Goal: Task Accomplishment & Management: Complete application form

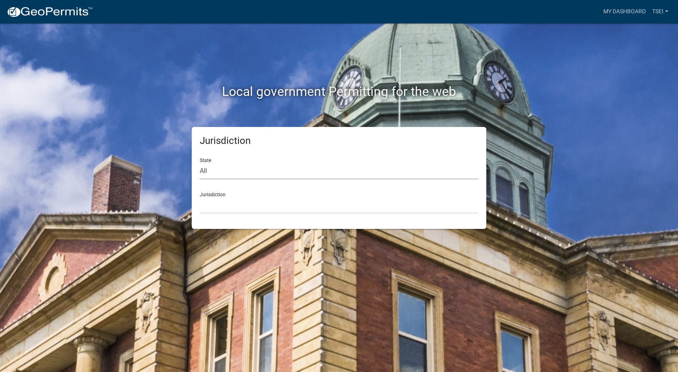
click at [217, 167] on select "All [US_STATE] [US_STATE] [US_STATE] [US_STATE] [US_STATE] [US_STATE] [US_STATE…" at bounding box center [339, 171] width 278 height 17
select select "[US_STATE]"
click at [200, 163] on select "All [US_STATE] [US_STATE] [US_STATE] [US_STATE] [US_STATE] [US_STATE] [US_STATE…" at bounding box center [339, 171] width 278 height 17
click at [219, 207] on select "[GEOGRAPHIC_DATA], [US_STATE] [GEOGRAPHIC_DATA], [US_STATE] [GEOGRAPHIC_DATA], …" at bounding box center [339, 205] width 278 height 17
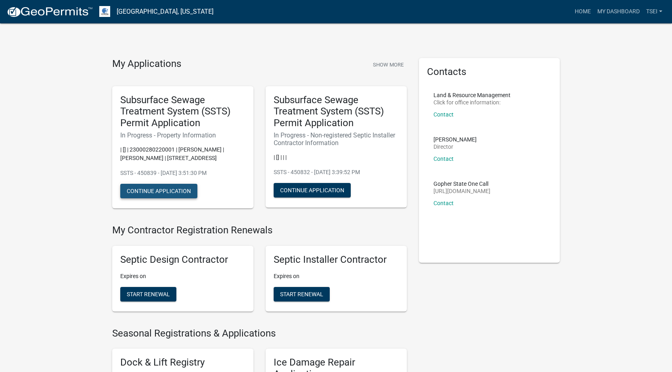
click at [155, 193] on button "Continue Application" at bounding box center [158, 191] width 77 height 15
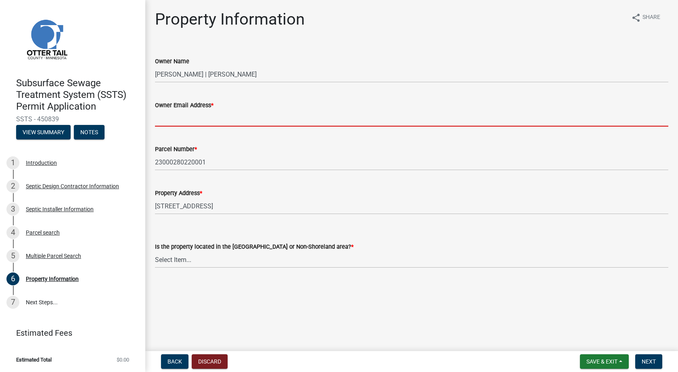
click at [184, 122] on input "Owner Email Address *" at bounding box center [411, 118] width 513 height 17
click at [203, 261] on div "Is the property located in the [GEOGRAPHIC_DATA] or Non-Shoreland area? * Selec…" at bounding box center [411, 255] width 513 height 26
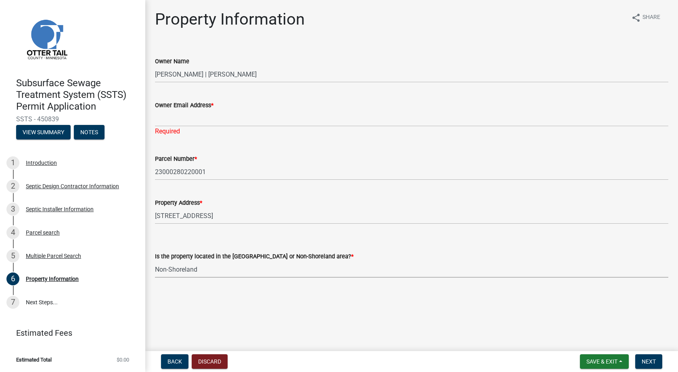
click at [155, 261] on select "Select Item... Shoreland Non-Shoreland" at bounding box center [411, 269] width 513 height 17
select select "5ed11e82-653f-4fcc-a472-8d95af57556c"
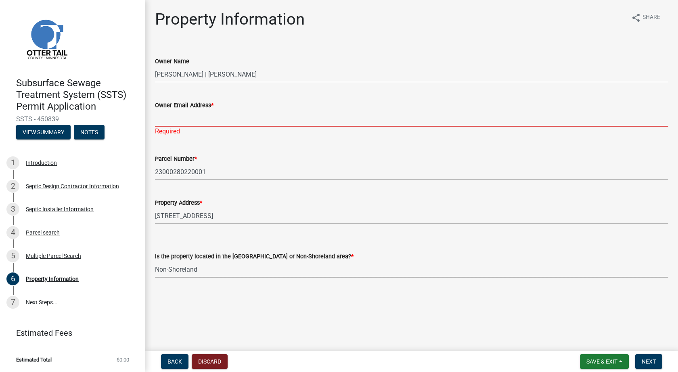
click at [178, 121] on input "Owner Email Address *" at bounding box center [411, 118] width 513 height 17
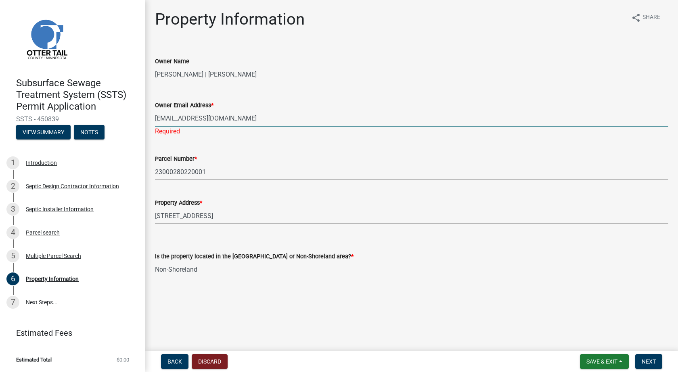
type input "[EMAIL_ADDRESS][DOMAIN_NAME]"
click at [308, 304] on main "Property Information share Share Owner Name [PERSON_NAME] | [PERSON_NAME] Owner…" at bounding box center [411, 174] width 532 height 348
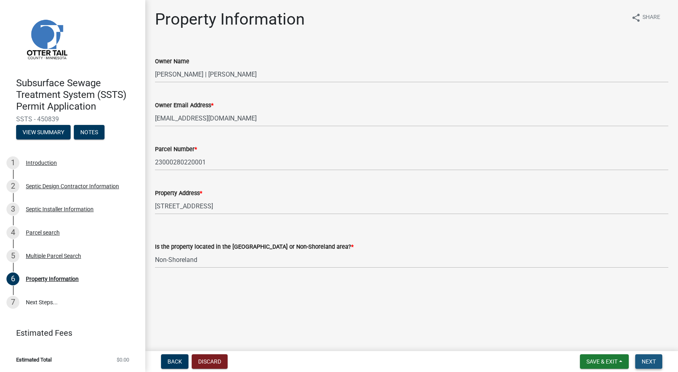
click at [654, 363] on span "Next" at bounding box center [648, 362] width 14 height 6
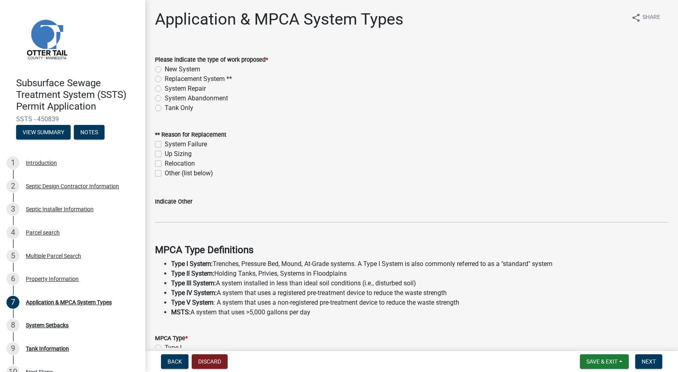
click at [165, 79] on label "Replacement System **" at bounding box center [198, 79] width 67 height 10
click at [165, 79] on input "Replacement System **" at bounding box center [167, 76] width 5 height 5
radio input "true"
click at [165, 145] on label "System Failure" at bounding box center [186, 145] width 42 height 10
click at [165, 145] on input "System Failure" at bounding box center [167, 142] width 5 height 5
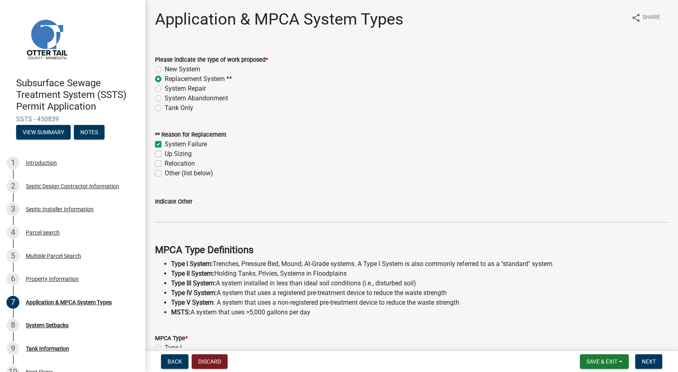
checkbox input "true"
checkbox input "false"
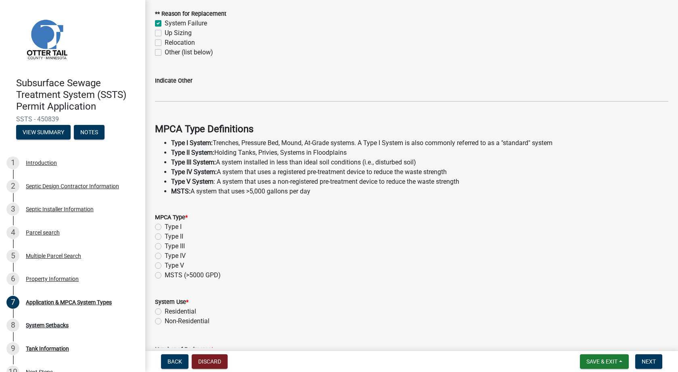
scroll to position [161, 0]
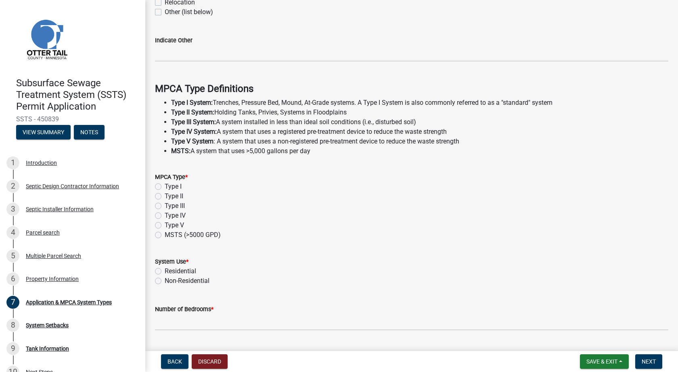
click at [165, 185] on label "Type I" at bounding box center [173, 187] width 17 height 10
click at [165, 185] on input "Type I" at bounding box center [167, 184] width 5 height 5
radio input "true"
click at [165, 270] on label "Residential" at bounding box center [180, 272] width 31 height 10
click at [165, 270] on input "Residential" at bounding box center [167, 269] width 5 height 5
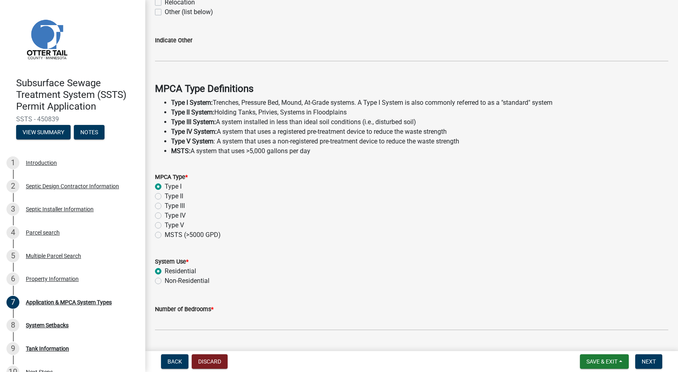
radio input "true"
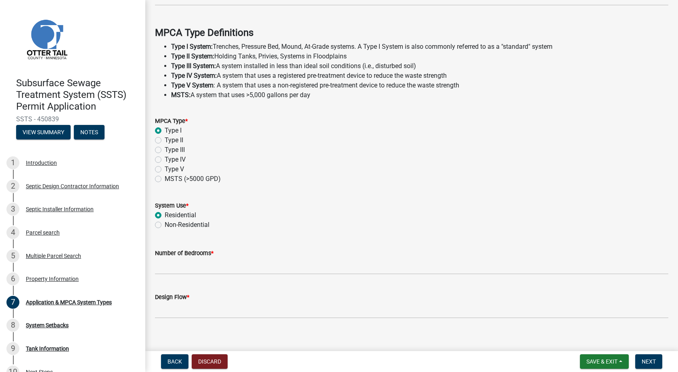
scroll to position [226, 0]
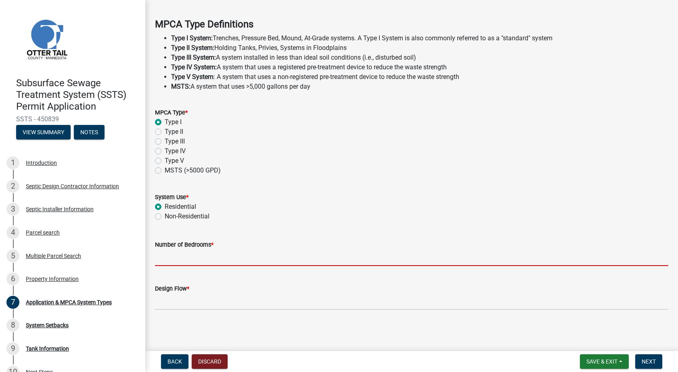
click at [196, 256] on input "Number of Bedrooms *" at bounding box center [411, 258] width 513 height 17
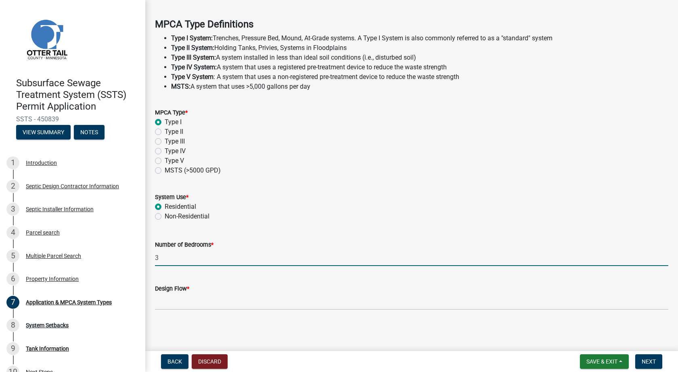
type input "3"
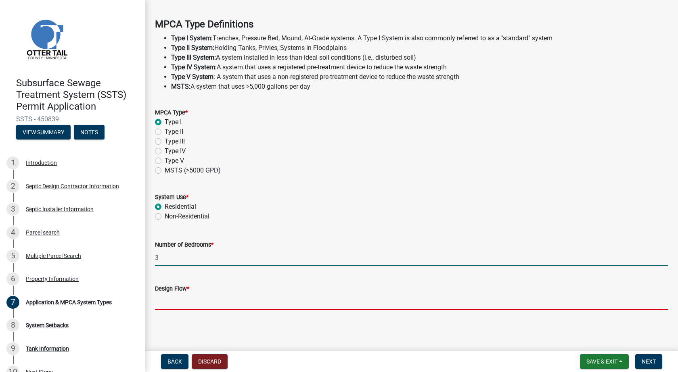
click at [200, 304] on input "Design Flow *" at bounding box center [411, 302] width 513 height 17
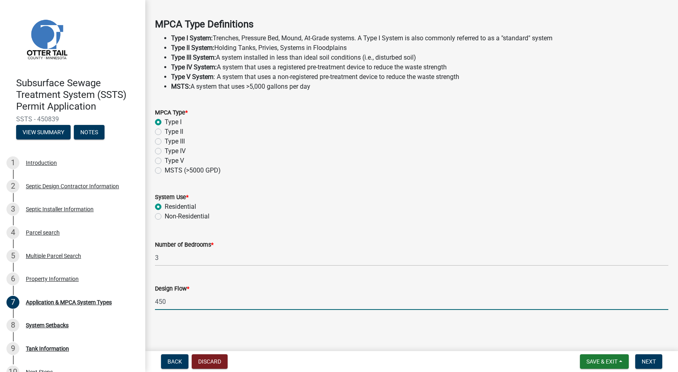
type input "450"
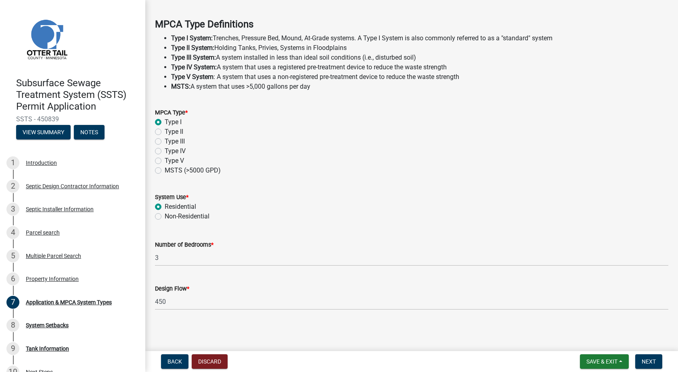
click at [288, 328] on main "Application & MPCA System Types share Share Please indicate the type of work pr…" at bounding box center [411, 174] width 532 height 348
click at [651, 360] on span "Next" at bounding box center [648, 362] width 14 height 6
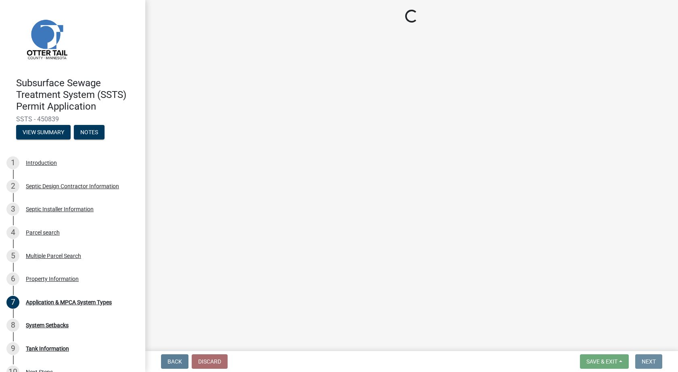
scroll to position [0, 0]
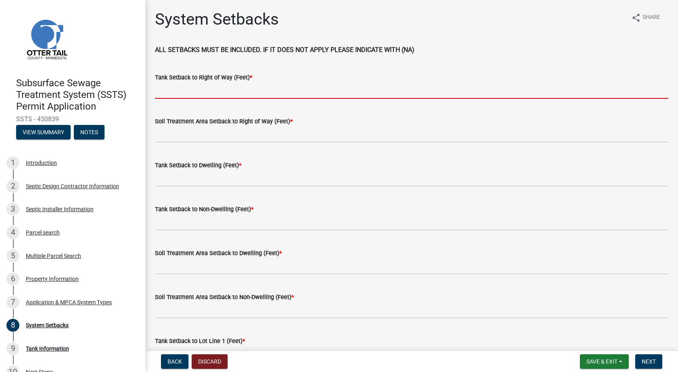
click at [179, 90] on input "Tank Setback to Right of Way (Feet) *" at bounding box center [411, 90] width 513 height 17
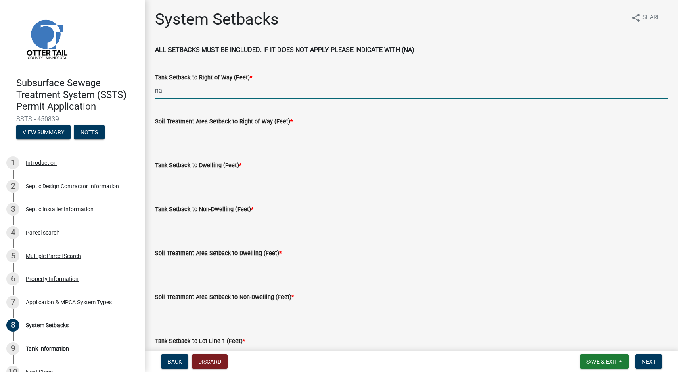
drag, startPoint x: 164, startPoint y: 92, endPoint x: 150, endPoint y: 93, distance: 13.8
click at [150, 93] on div "Tank Setback to Right of Way (Feet) * na" at bounding box center [411, 80] width 525 height 38
type input "50+"
click at [182, 139] on input "Soil Treatment Area Setback to Right of Way (Feet) *" at bounding box center [411, 134] width 513 height 17
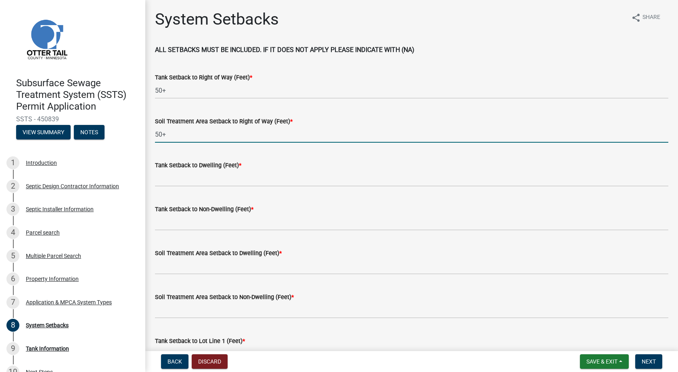
type input "50+"
click at [174, 179] on input "Tank Setback to Dwelling (Feet) *" at bounding box center [411, 178] width 513 height 17
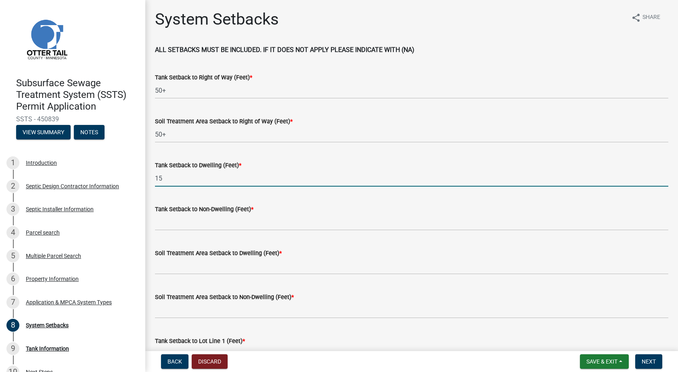
type input "15"
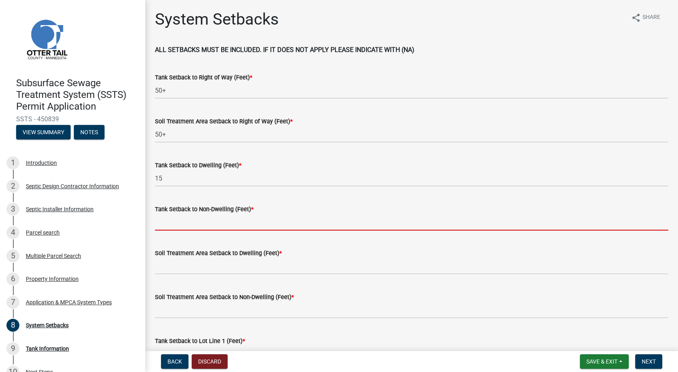
click at [177, 225] on input "Tank Setback to Non-Dwelling (Feet) *" at bounding box center [411, 222] width 513 height 17
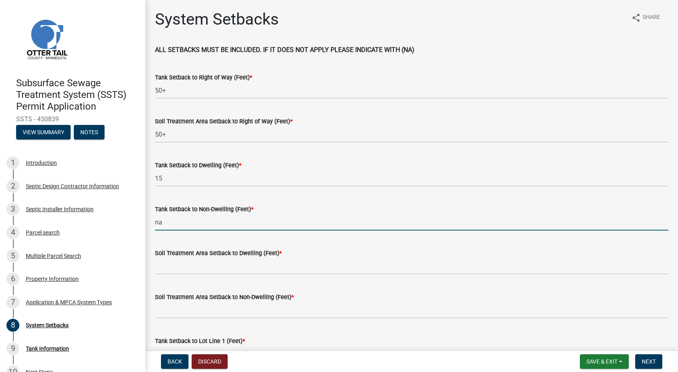
type input "na"
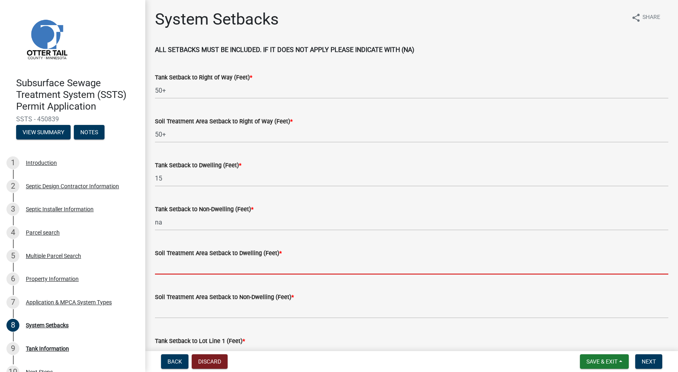
click at [183, 268] on input "Soil Treatment Area Setback to Dwelling (Feet) *" at bounding box center [411, 266] width 513 height 17
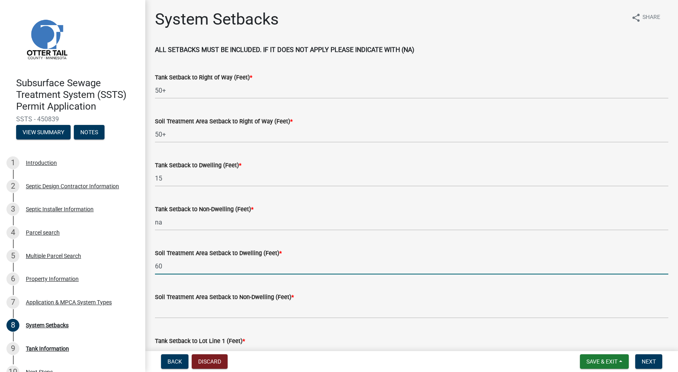
type input "60"
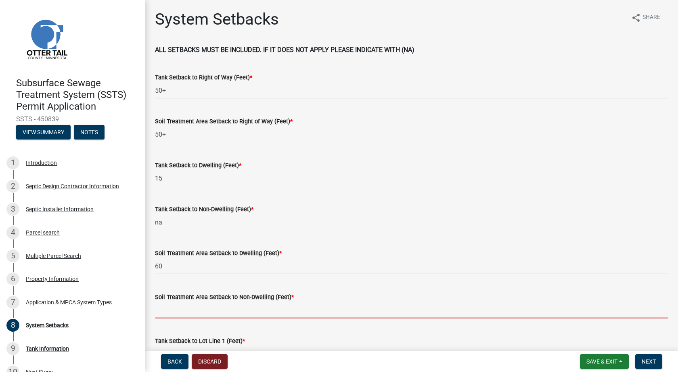
click at [184, 315] on input "Soil Treatment Area Setback to Non-Dwelling (Feet) *" at bounding box center [411, 310] width 513 height 17
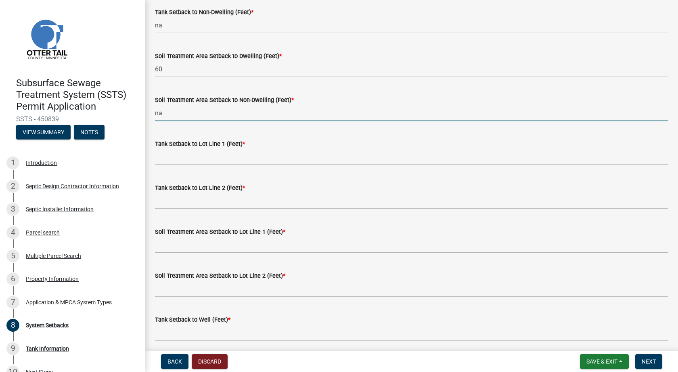
scroll to position [202, 0]
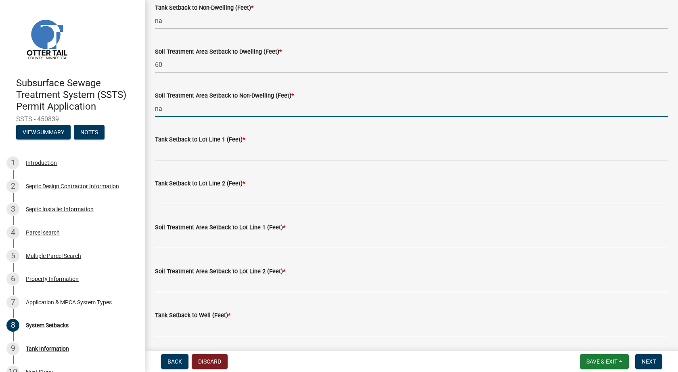
type input "na"
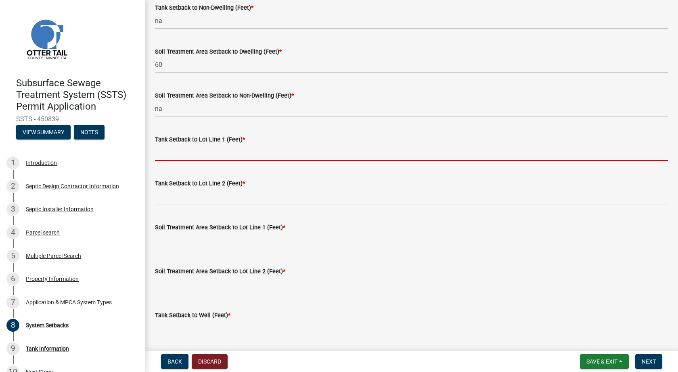
click at [206, 152] on input "Tank Setback to Lot Line 1 (Feet) *" at bounding box center [411, 152] width 513 height 17
type input "10+"
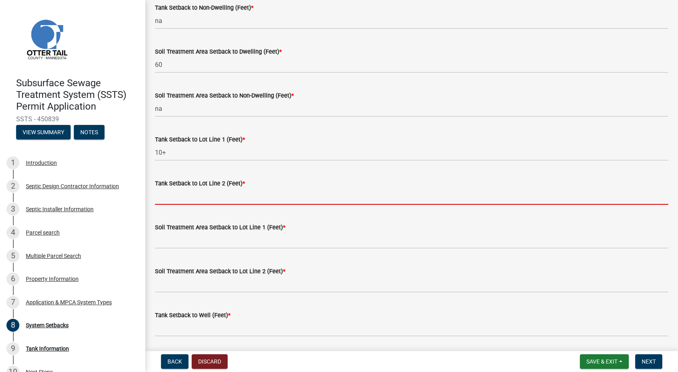
click at [206, 199] on input "Tank Setback to Lot Line 2 (Feet) *" at bounding box center [411, 196] width 513 height 17
type input "10+"
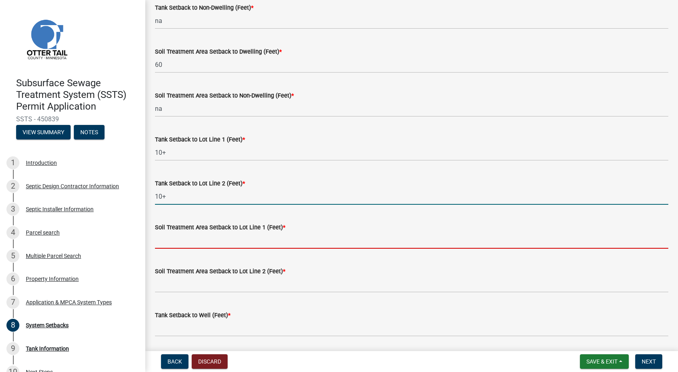
click at [189, 242] on input "Soil Treatment Area Setback to Lot Line 1 (Feet) *" at bounding box center [411, 240] width 513 height 17
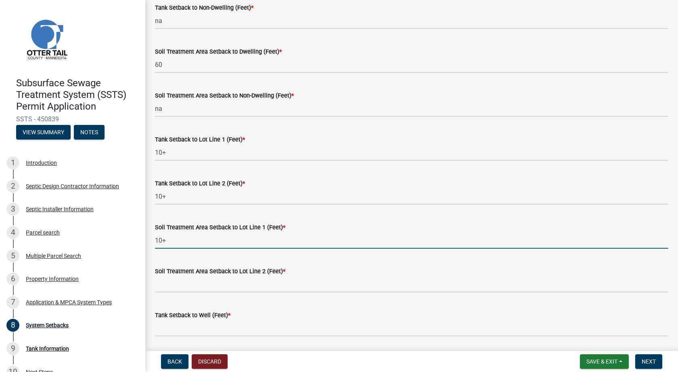
type input "10+"
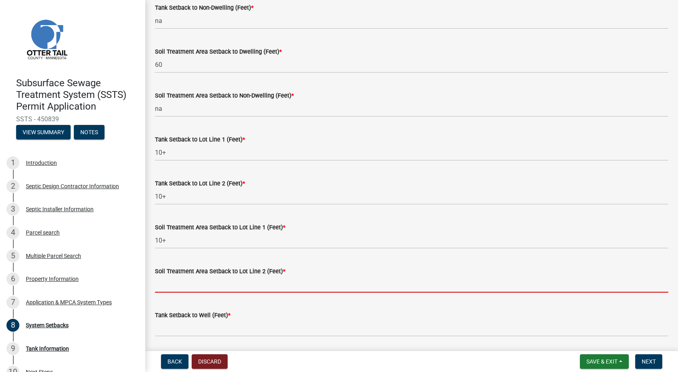
click at [190, 286] on input "Soil Treatment Area Setback to Lot Line 2 (Feet) *" at bounding box center [411, 284] width 513 height 17
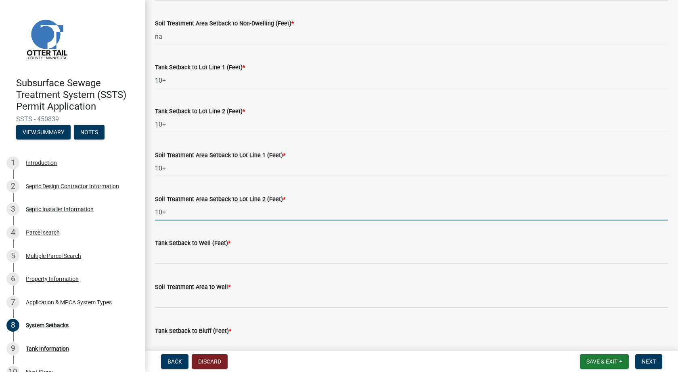
scroll to position [282, 0]
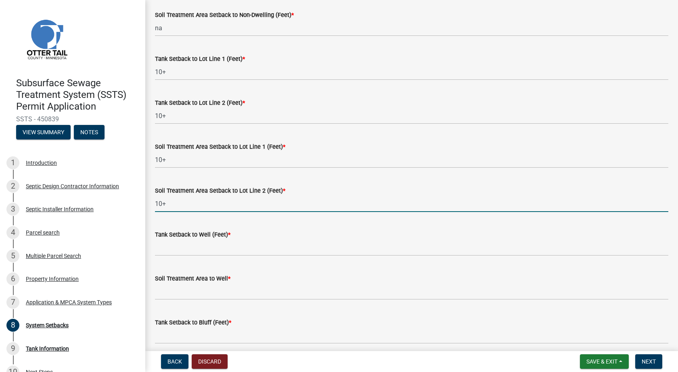
type input "10+"
click at [169, 250] on input "Tank Setback to Well (Feet) *" at bounding box center [411, 248] width 513 height 17
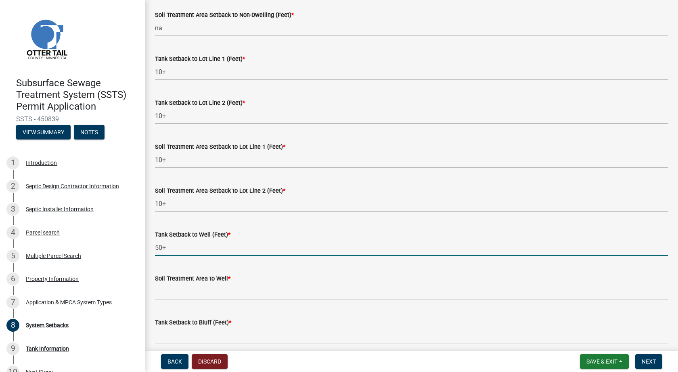
type input "50+"
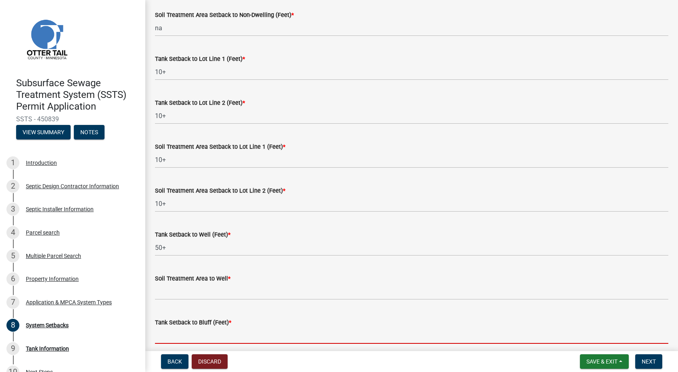
click at [169, 335] on input "Tank Setback to Bluff (Feet) *" at bounding box center [411, 336] width 513 height 17
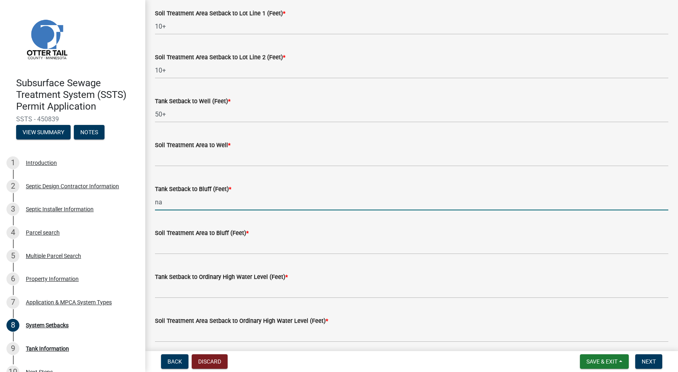
scroll to position [444, 0]
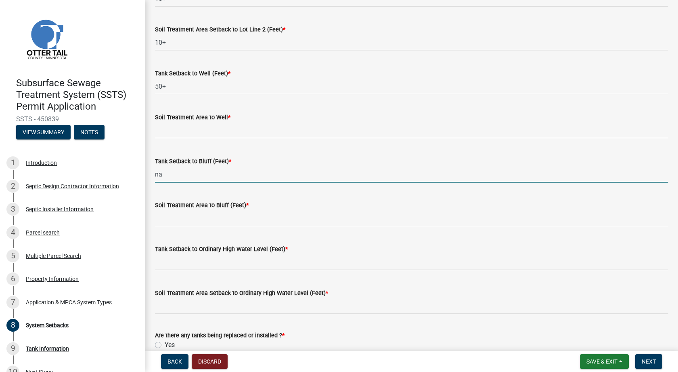
type input "na"
click at [179, 221] on input "Soil Treatment Area to Bluff (Feet) *" at bounding box center [411, 218] width 513 height 17
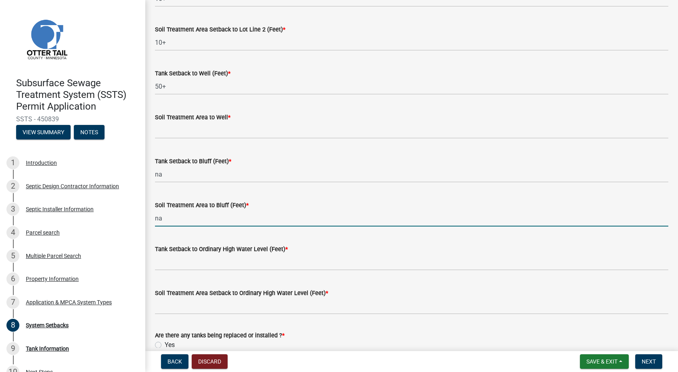
type input "na"
click at [183, 267] on input "Tank Setback to Ordinary High Water Level (Feet) *" at bounding box center [411, 262] width 513 height 17
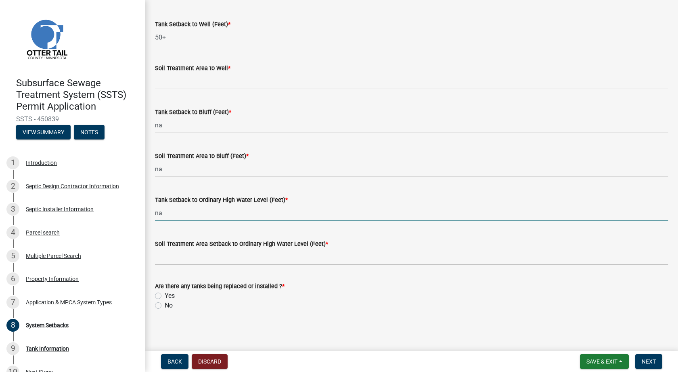
scroll to position [494, 0]
type input "na"
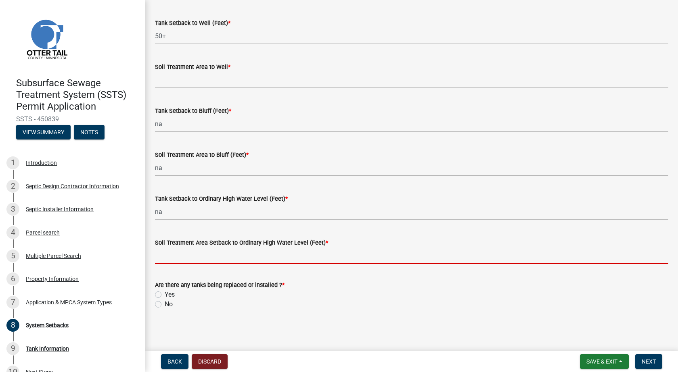
click at [190, 259] on input "Soil Treatment Area Setback to Ordinary High Water Level (Feet) *" at bounding box center [411, 256] width 513 height 17
type input "na"
click at [165, 295] on label "Yes" at bounding box center [170, 295] width 10 height 10
click at [165, 295] on input "Yes" at bounding box center [167, 292] width 5 height 5
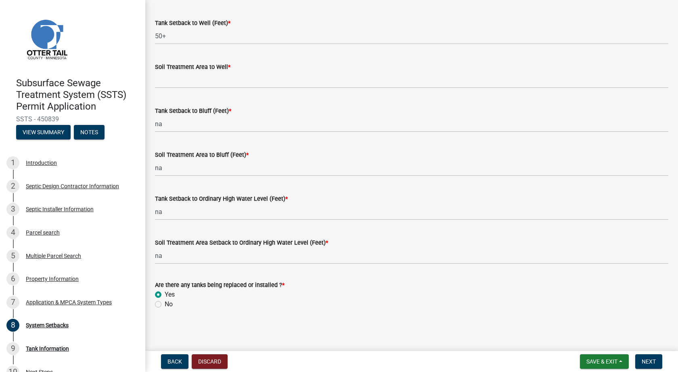
radio input "true"
click at [654, 359] on span "Next" at bounding box center [648, 362] width 14 height 6
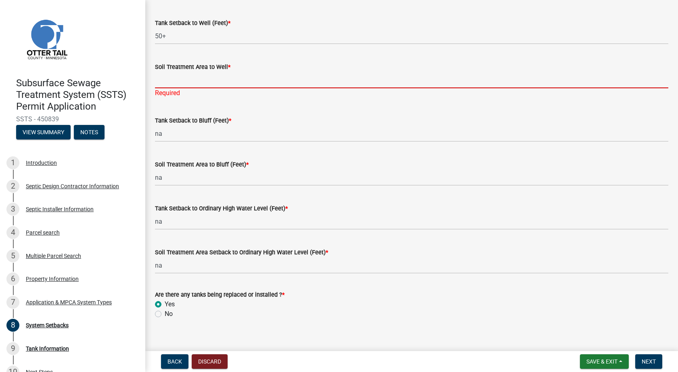
click at [171, 82] on input "Soil Treatment Area to Well *" at bounding box center [411, 80] width 513 height 17
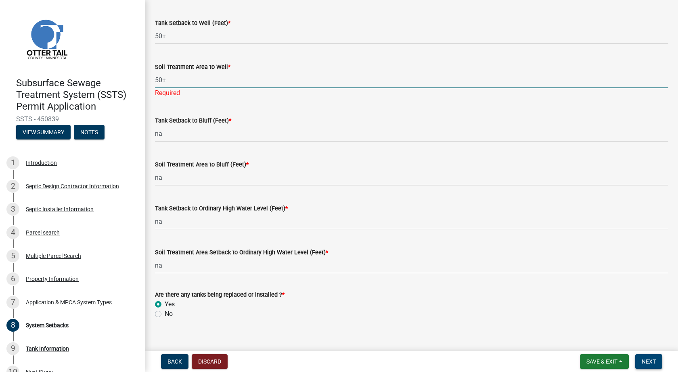
type input "50+"
click at [642, 362] on span "Next" at bounding box center [648, 362] width 14 height 6
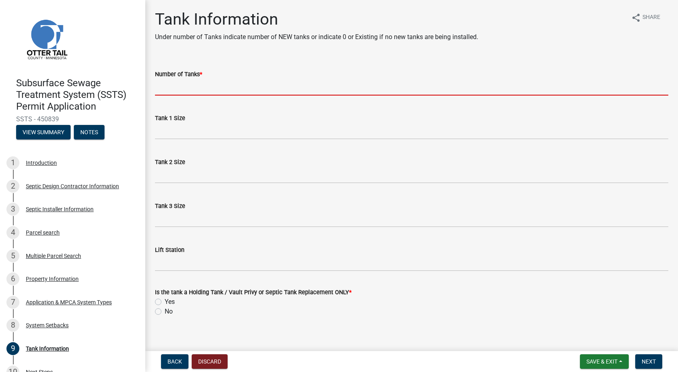
click at [176, 87] on input "Number of Tanks *" at bounding box center [411, 87] width 513 height 17
type input "1"
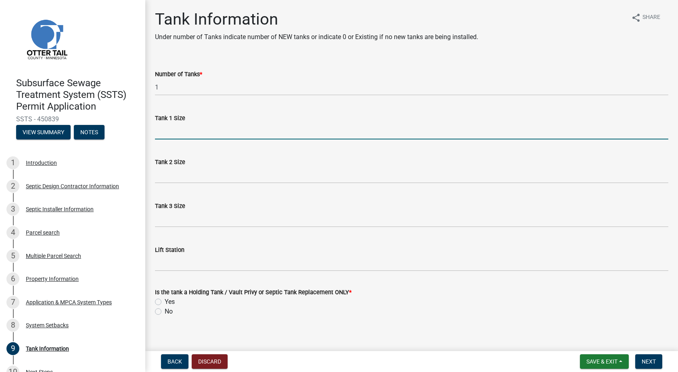
click at [176, 135] on input "Tank 1 Size" at bounding box center [411, 131] width 513 height 17
type input "2250"
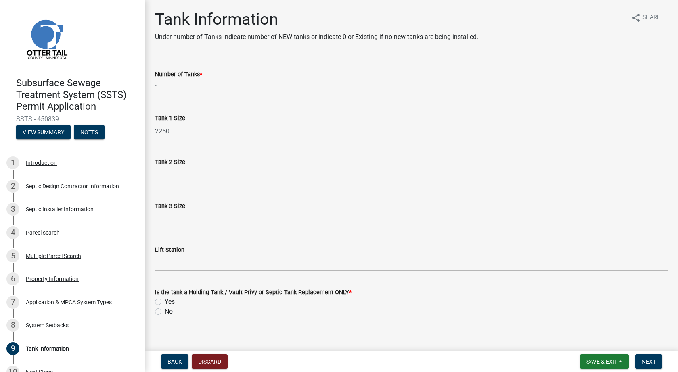
click at [165, 312] on label "No" at bounding box center [169, 312] width 8 height 10
click at [165, 312] on input "No" at bounding box center [167, 309] width 5 height 5
radio input "true"
click at [647, 360] on span "Next" at bounding box center [648, 362] width 14 height 6
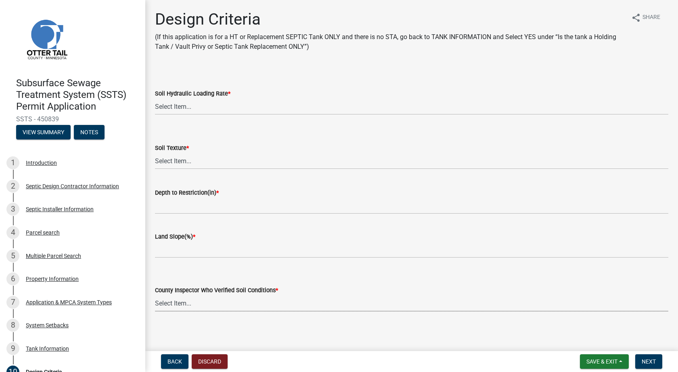
click at [183, 304] on select "Select Item... [PERSON_NAME] [PERSON_NAME] [PERSON_NAME] [PERSON_NAME] [PERSON_…" at bounding box center [411, 303] width 513 height 17
click at [155, 295] on select "Select Item... [PERSON_NAME] [PERSON_NAME] [PERSON_NAME] [PERSON_NAME] [PERSON_…" at bounding box center [411, 303] width 513 height 17
select select "45db2b75-262a-4f3c-9010-aae25997cba1"
click at [194, 105] on select "Select Item... 1.6 gpd/ft2 1.2 gpd/ft2 1.0 gpd/ft2 0.87 gpd/ft2 0.78 gpd/ft2 0.…" at bounding box center [411, 106] width 513 height 17
click at [155, 98] on select "Select Item... 1.6 gpd/ft2 1.2 gpd/ft2 1.0 gpd/ft2 0.87 gpd/ft2 0.78 gpd/ft2 0.…" at bounding box center [411, 106] width 513 height 17
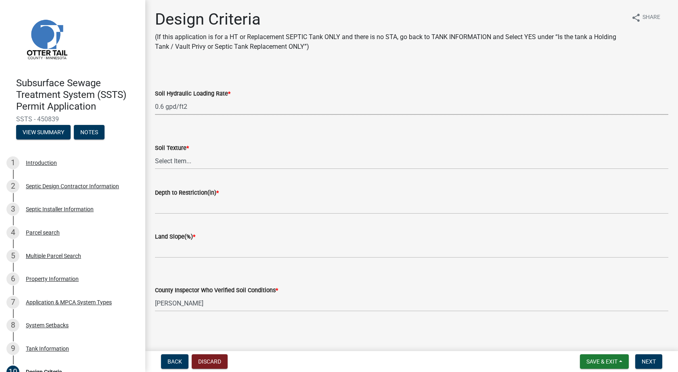
select select "48244220-b2d5-4708-94fb-eec21d20ddbb"
click at [185, 161] on select "Select Item... Coarse Sand (COS) Sand (S) Fine Sand (FS) Very Fine Sand (VFS) L…" at bounding box center [411, 161] width 513 height 17
click at [155, 153] on select "Select Item... Coarse Sand (COS) Sand (S) Fine Sand (FS) Very Fine Sand (VFS) L…" at bounding box center [411, 161] width 513 height 17
select select "4229e383-8b85-4b32-ab4b-b432a830edeb"
click at [182, 205] on input "Depth to Restriction(in) *" at bounding box center [411, 206] width 513 height 17
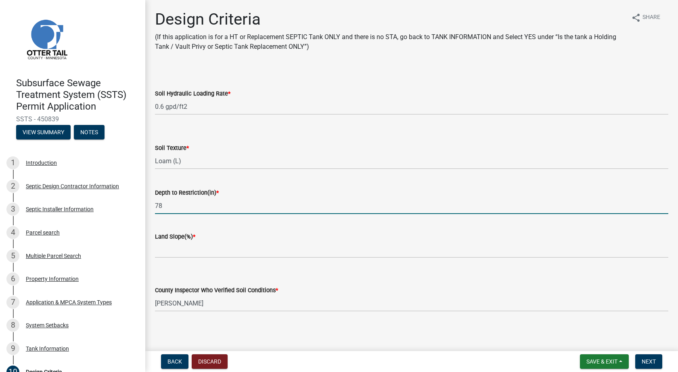
type input "78"
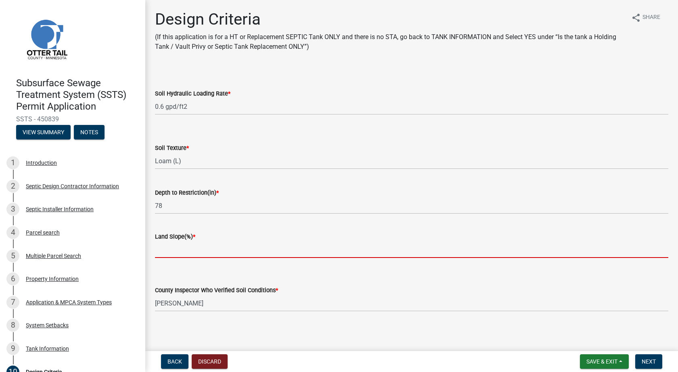
click at [183, 252] on input "Land Slope(%) *" at bounding box center [411, 250] width 513 height 17
type input ".5"
click at [335, 277] on form "County Inspector Who Verified Soil Conditions * Select Item... [PERSON_NAME] [P…" at bounding box center [411, 294] width 513 height 36
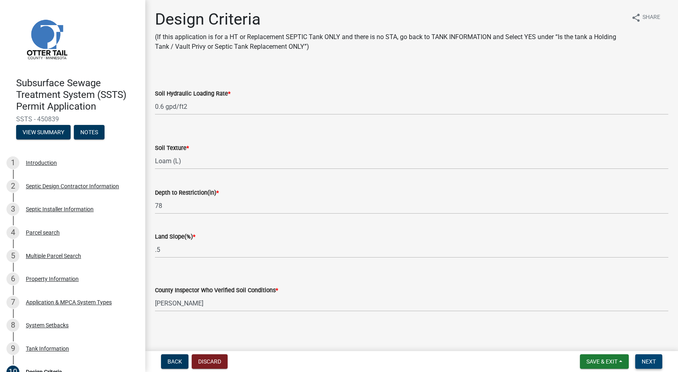
click at [649, 360] on span "Next" at bounding box center [648, 362] width 14 height 6
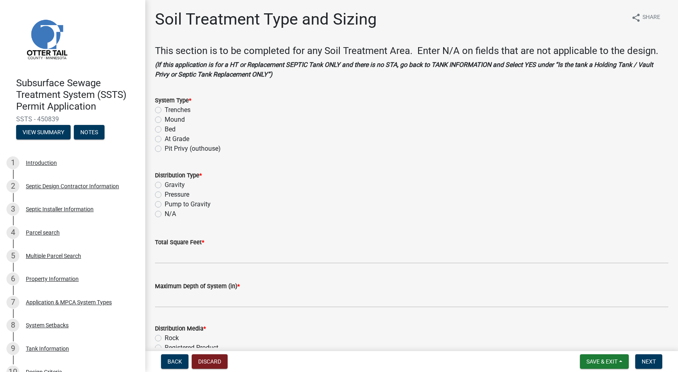
click at [165, 111] on label "Trenches" at bounding box center [178, 110] width 26 height 10
click at [165, 111] on input "Trenches" at bounding box center [167, 107] width 5 height 5
radio input "true"
click at [165, 184] on label "Gravity" at bounding box center [175, 185] width 20 height 10
click at [165, 184] on input "Gravity" at bounding box center [167, 182] width 5 height 5
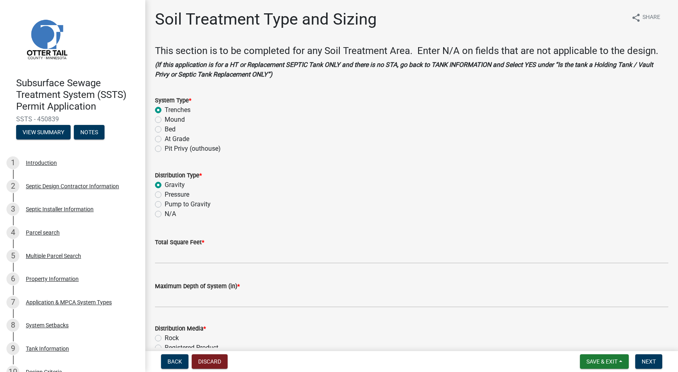
radio input "true"
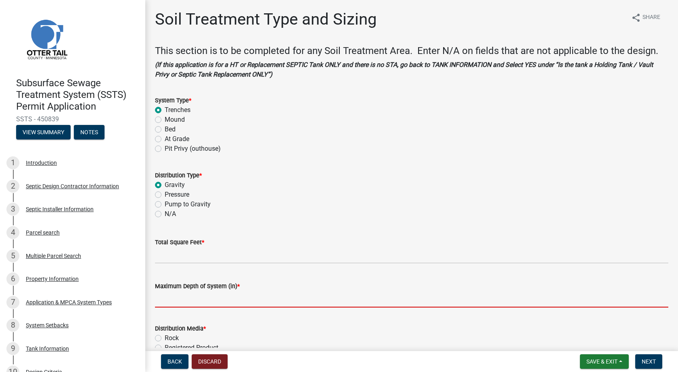
click at [184, 300] on input "Maximum Depth of System (in) *" at bounding box center [411, 299] width 513 height 17
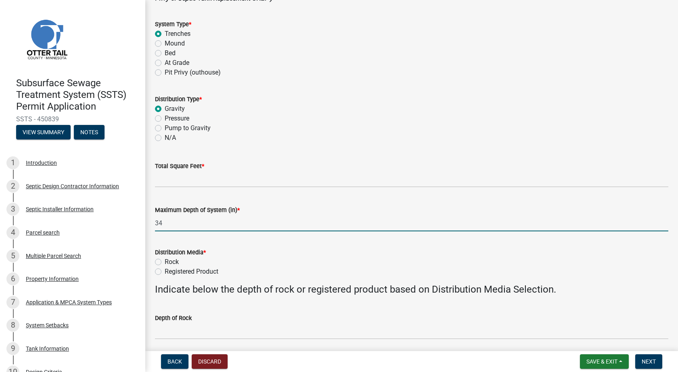
scroll to position [81, 0]
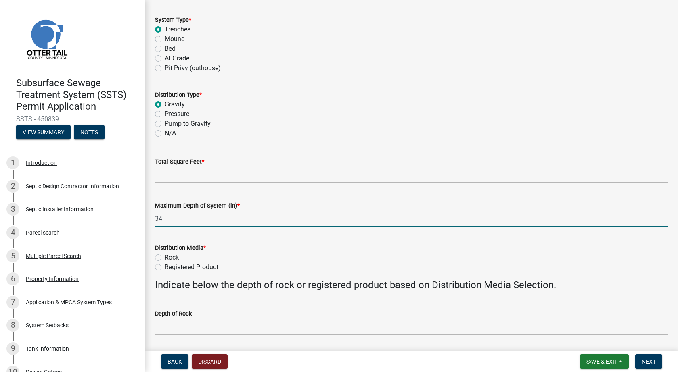
type input "34"
click at [165, 264] on label "Registered Product" at bounding box center [192, 268] width 54 height 10
click at [165, 264] on input "Registered Product" at bounding box center [167, 265] width 5 height 5
radio input "true"
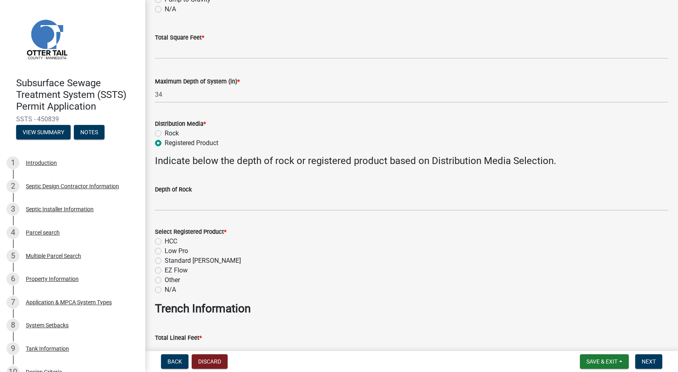
scroll to position [242, 0]
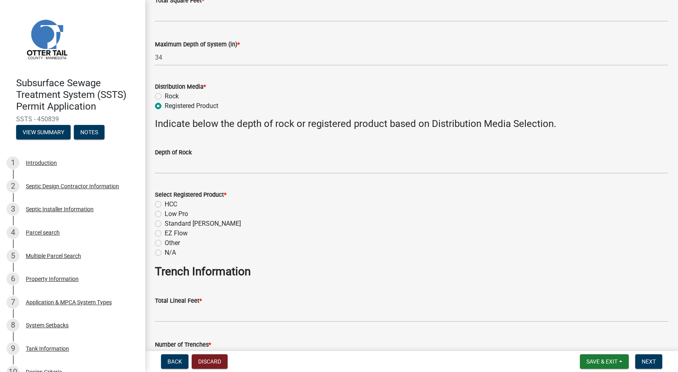
click at [165, 222] on label "Standard [PERSON_NAME]" at bounding box center [203, 224] width 76 height 10
click at [165, 222] on input "Standard [PERSON_NAME]" at bounding box center [167, 221] width 5 height 5
radio input "true"
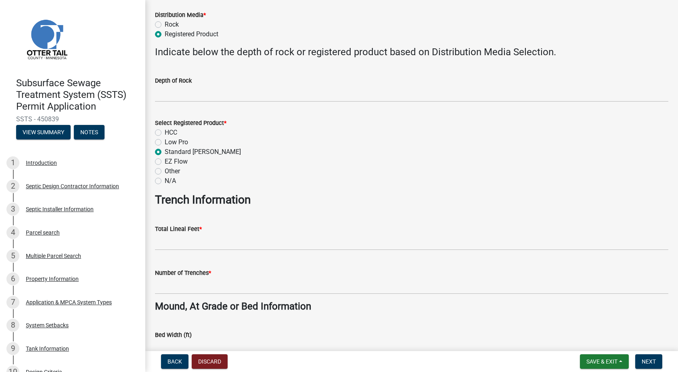
scroll to position [323, 0]
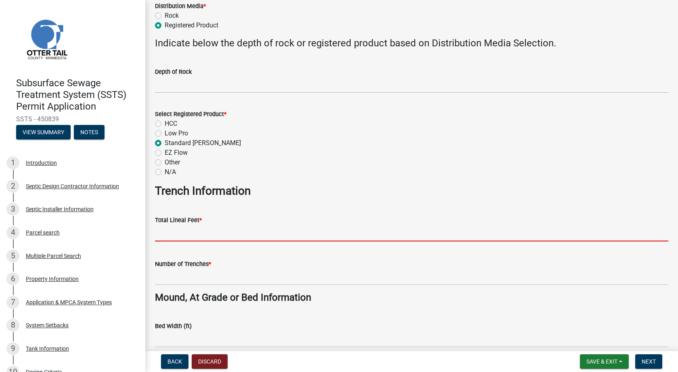
click at [190, 234] on input "Total Lineal Feet *" at bounding box center [411, 233] width 513 height 17
type input "250"
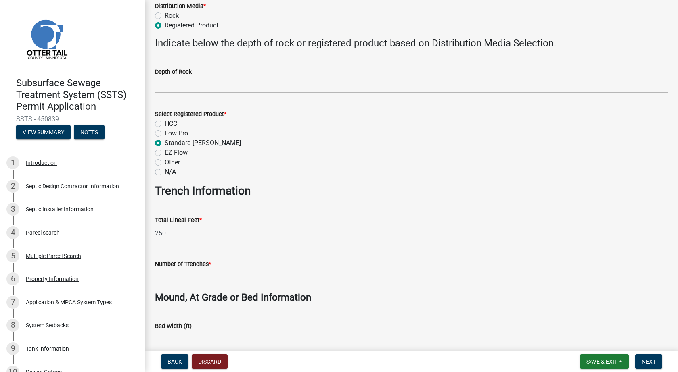
click at [188, 275] on input "Number of Trenches *" at bounding box center [411, 277] width 513 height 17
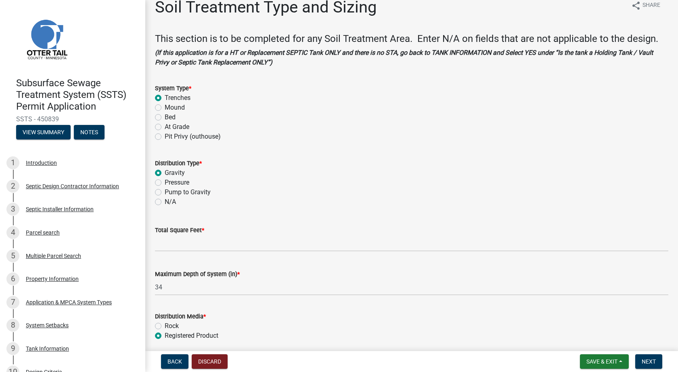
scroll to position [0, 0]
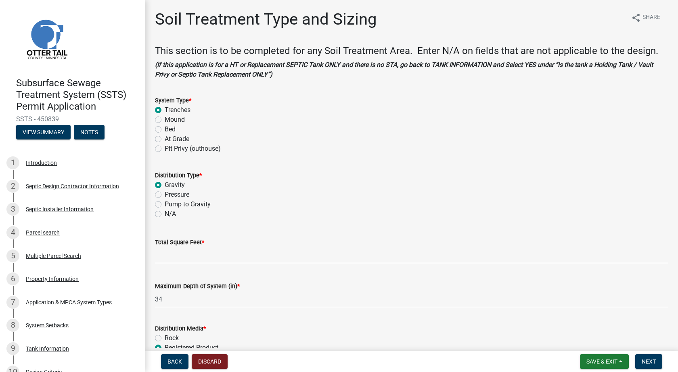
type input "5"
click at [190, 258] on input "Total Square Feet *" at bounding box center [411, 255] width 513 height 17
type input "750"
click at [603, 223] on wm-data-entity-input "Distribution Type * Gravity Pressure Pump to Gravity N/A" at bounding box center [411, 193] width 513 height 65
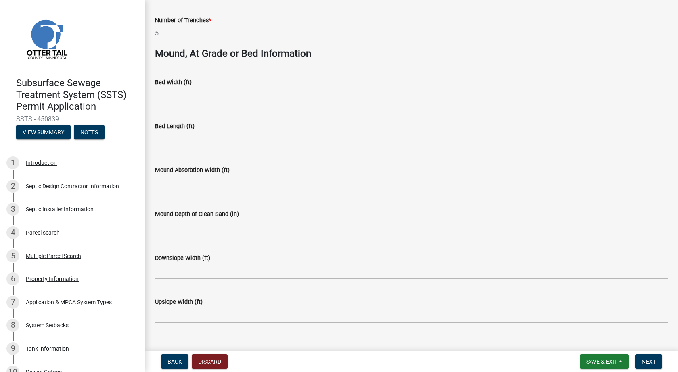
scroll to position [580, 0]
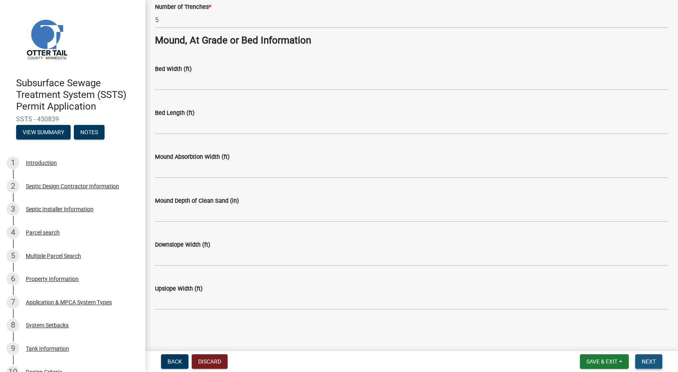
click at [646, 359] on span "Next" at bounding box center [648, 362] width 14 height 6
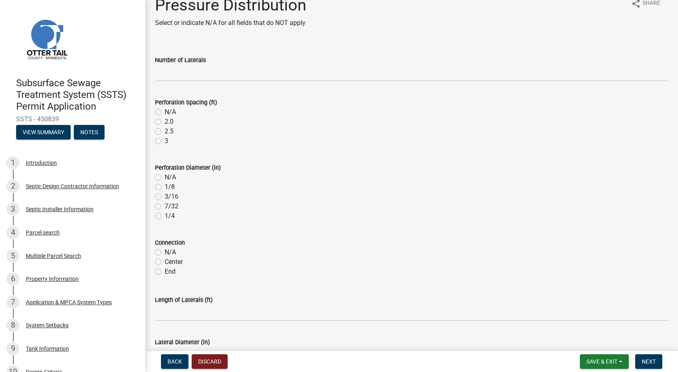
scroll to position [0, 0]
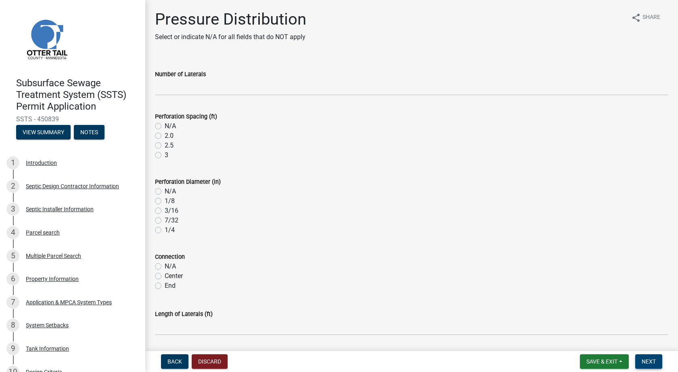
click at [646, 362] on span "Next" at bounding box center [648, 362] width 14 height 6
